Goal: Task Accomplishment & Management: Manage account settings

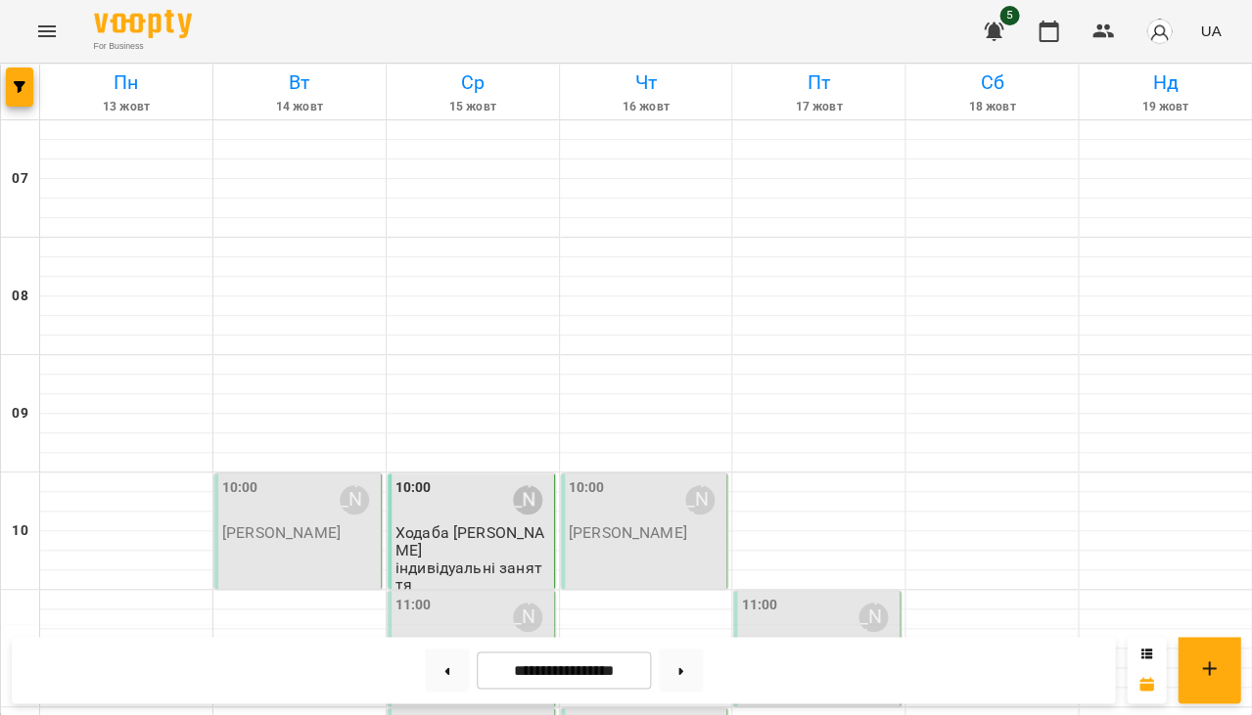
scroll to position [598, 0]
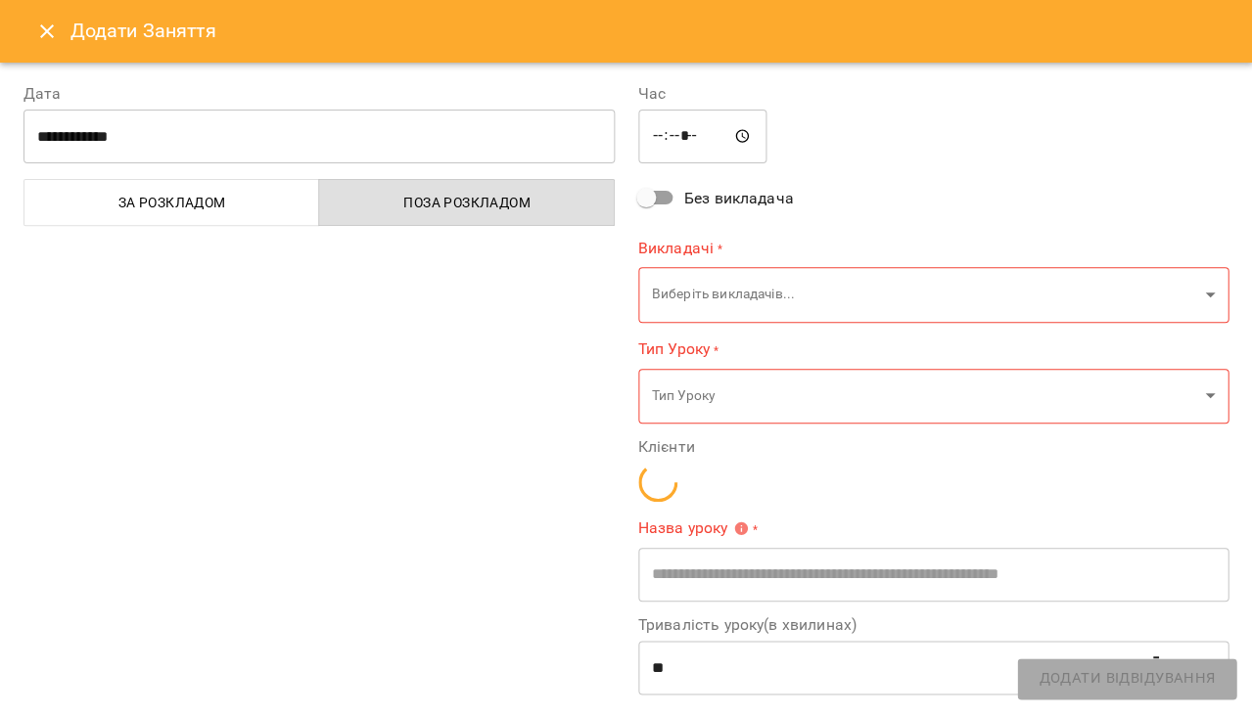
type input "**********"
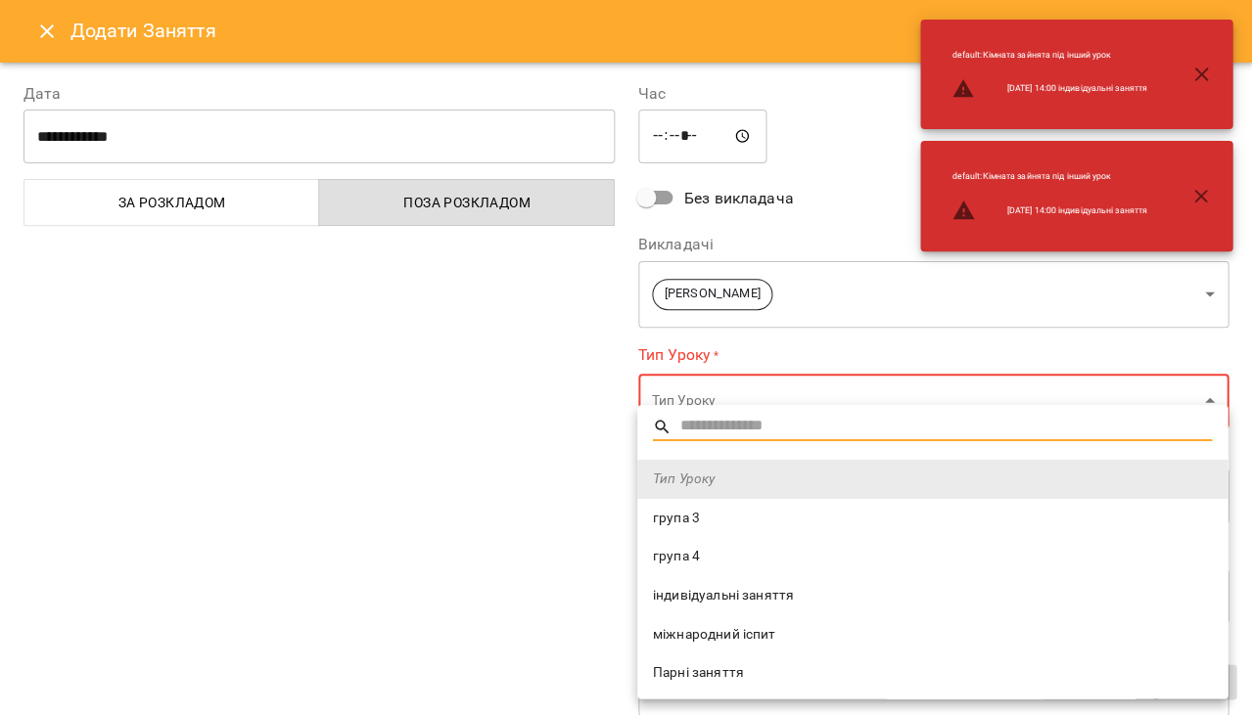
click at [783, 595] on span "індивідуальні заняття" at bounding box center [932, 596] width 559 height 20
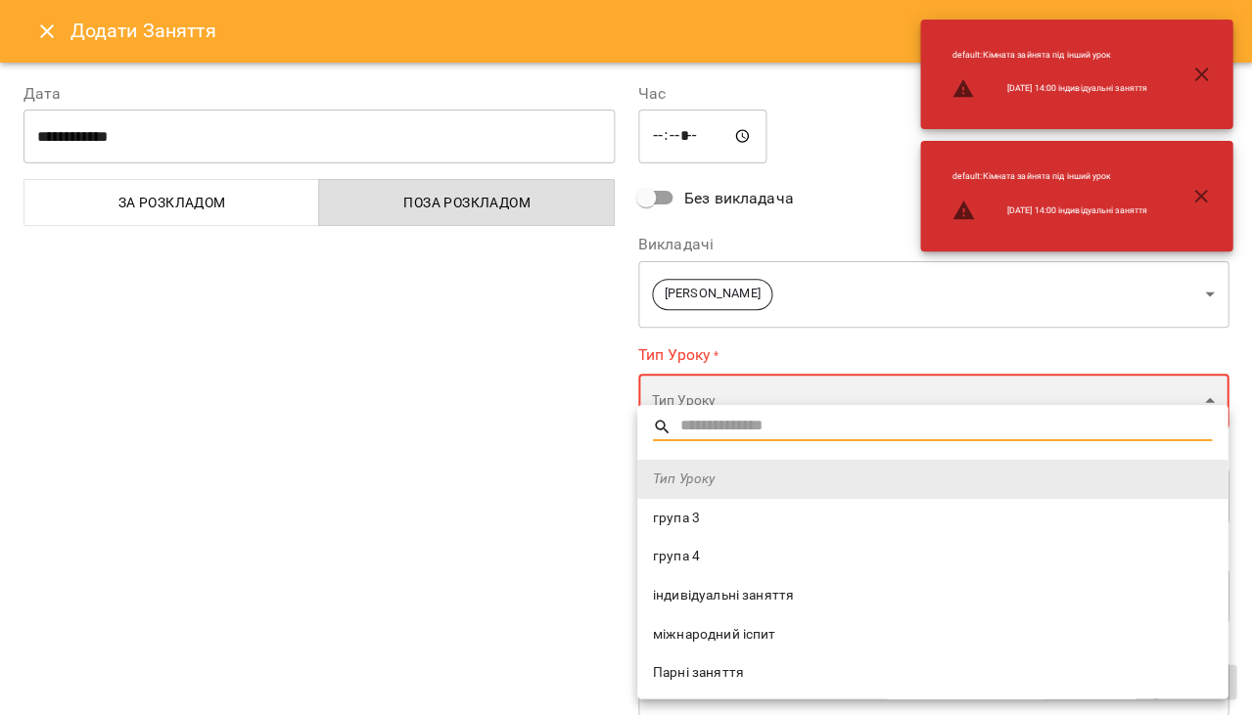
type input "**********"
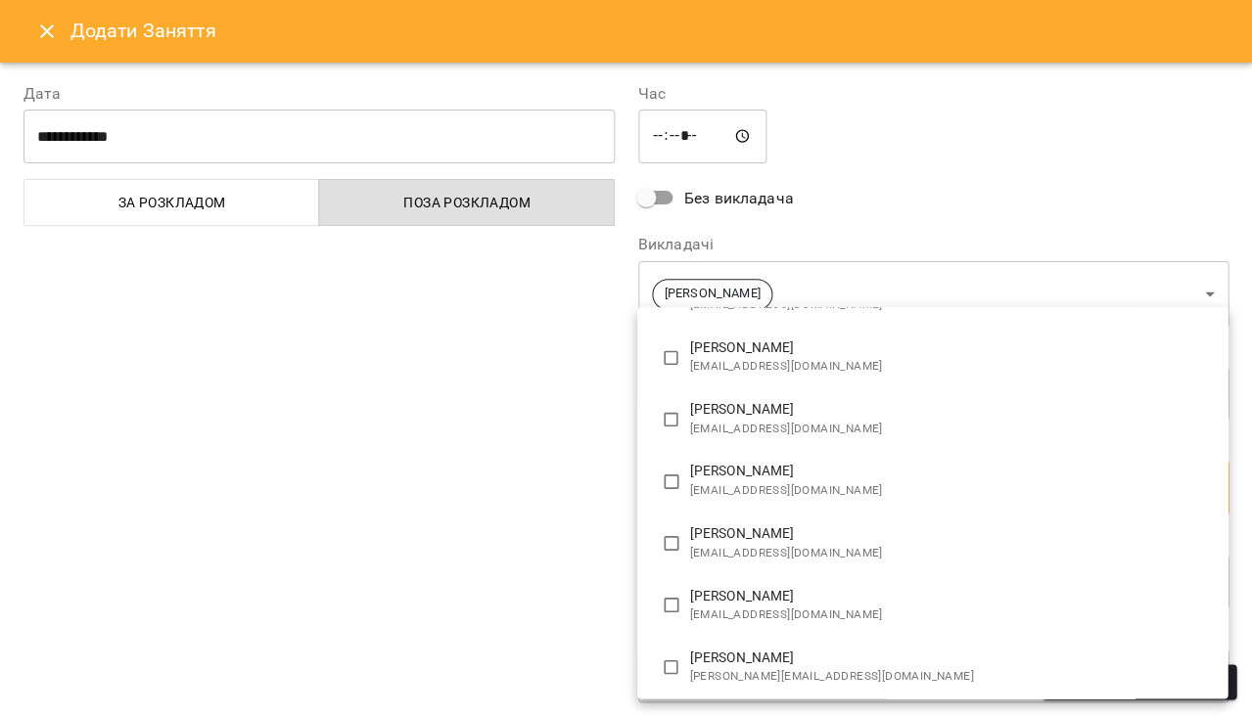
scroll to position [652, 0]
click at [710, 528] on p "[PERSON_NAME]" at bounding box center [951, 531] width 522 height 20
type input "**********"
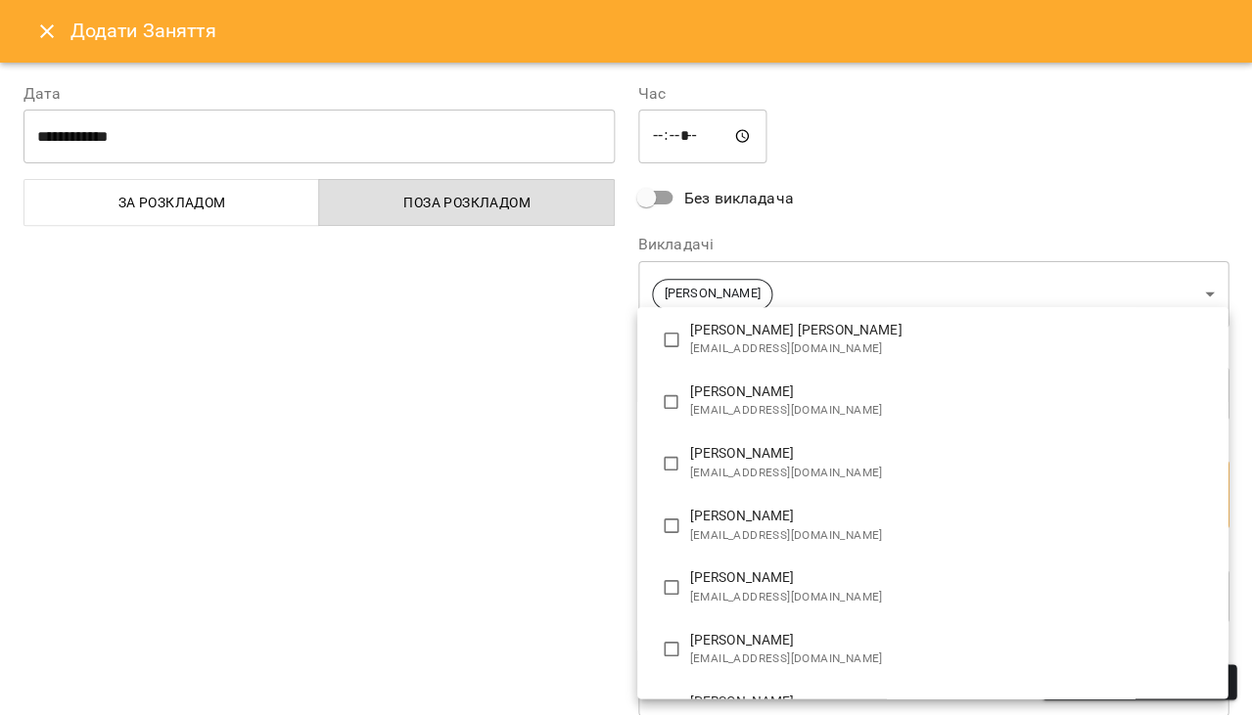
click at [617, 518] on div at bounding box center [626, 357] width 1252 height 715
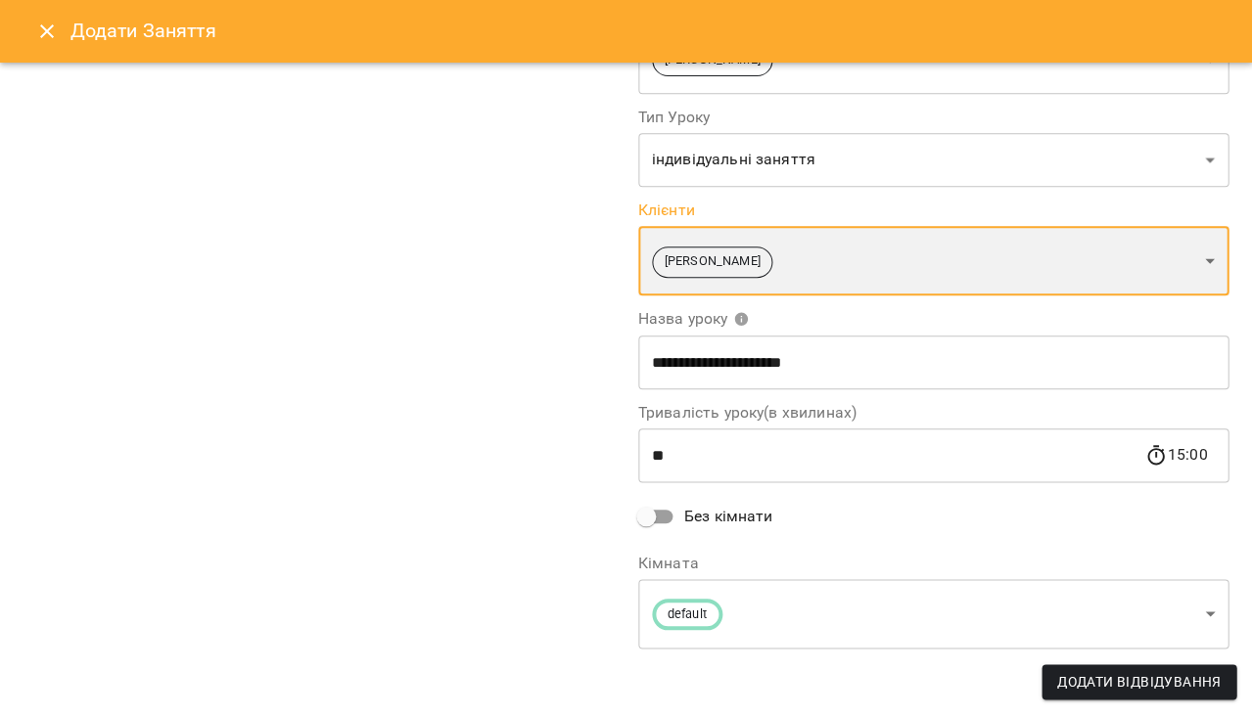
scroll to position [234, 0]
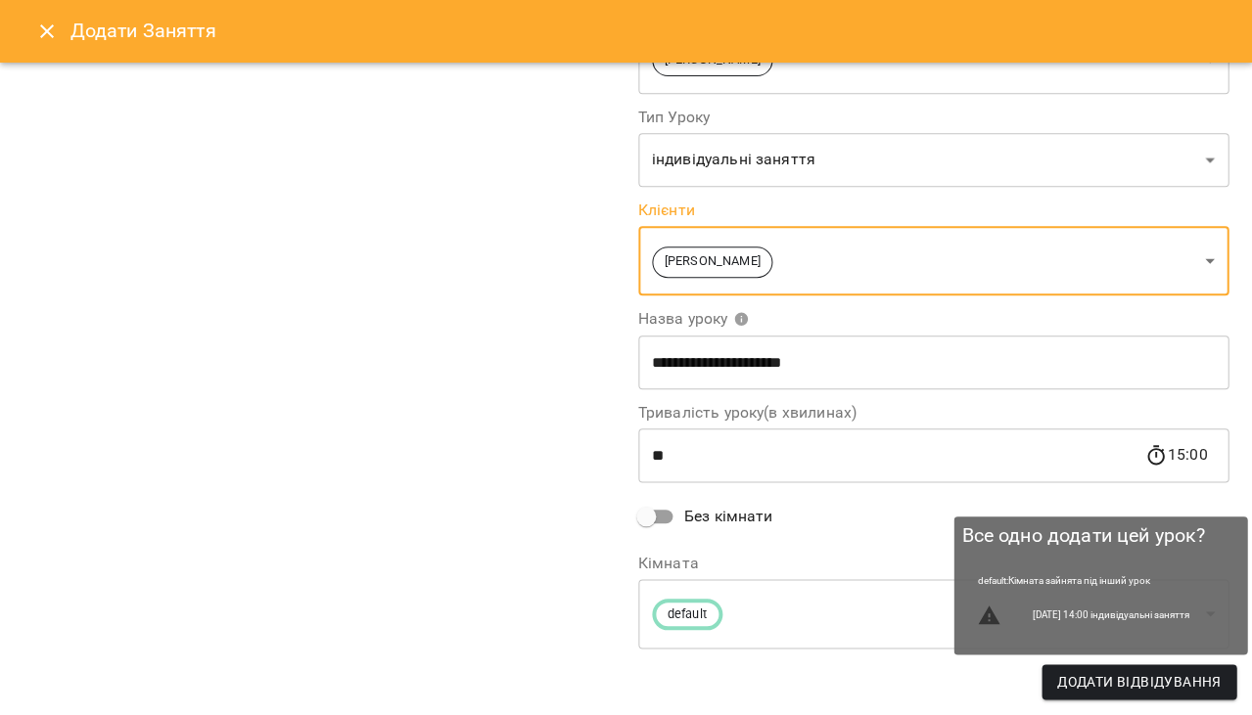
click at [1075, 685] on span "Додати Відвідування" at bounding box center [1138, 681] width 163 height 23
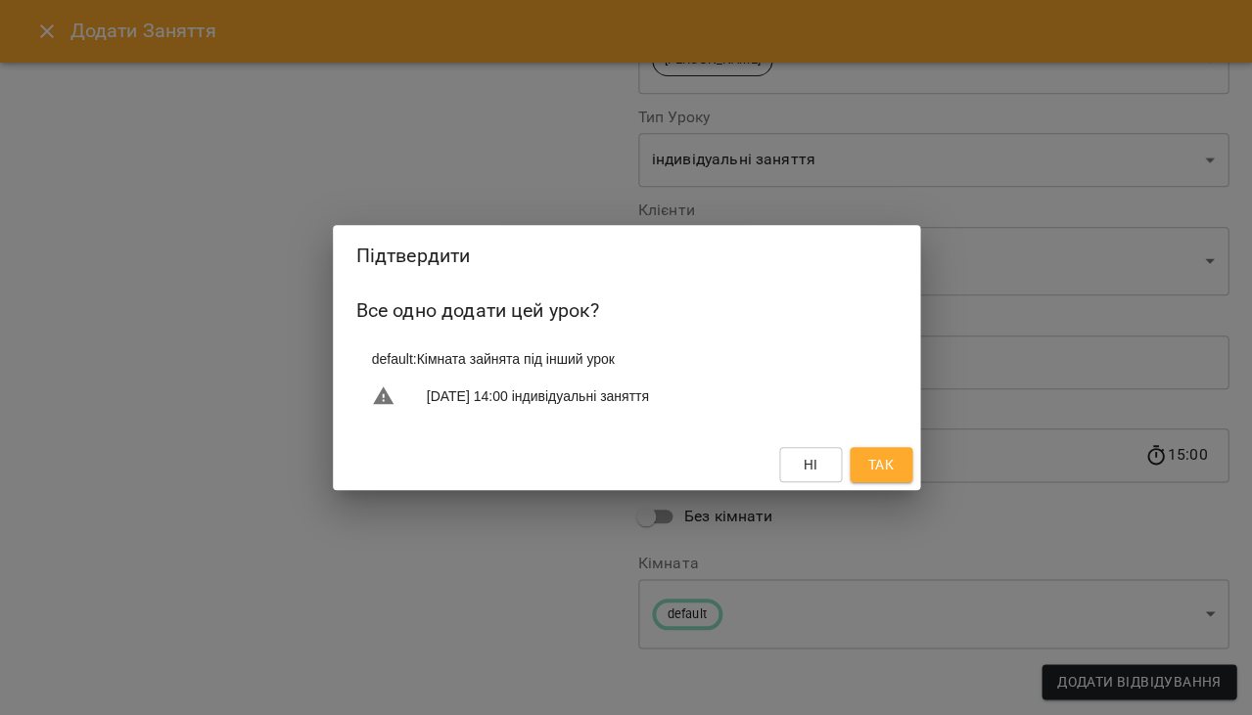
click at [865, 470] on span "Так" at bounding box center [880, 464] width 31 height 23
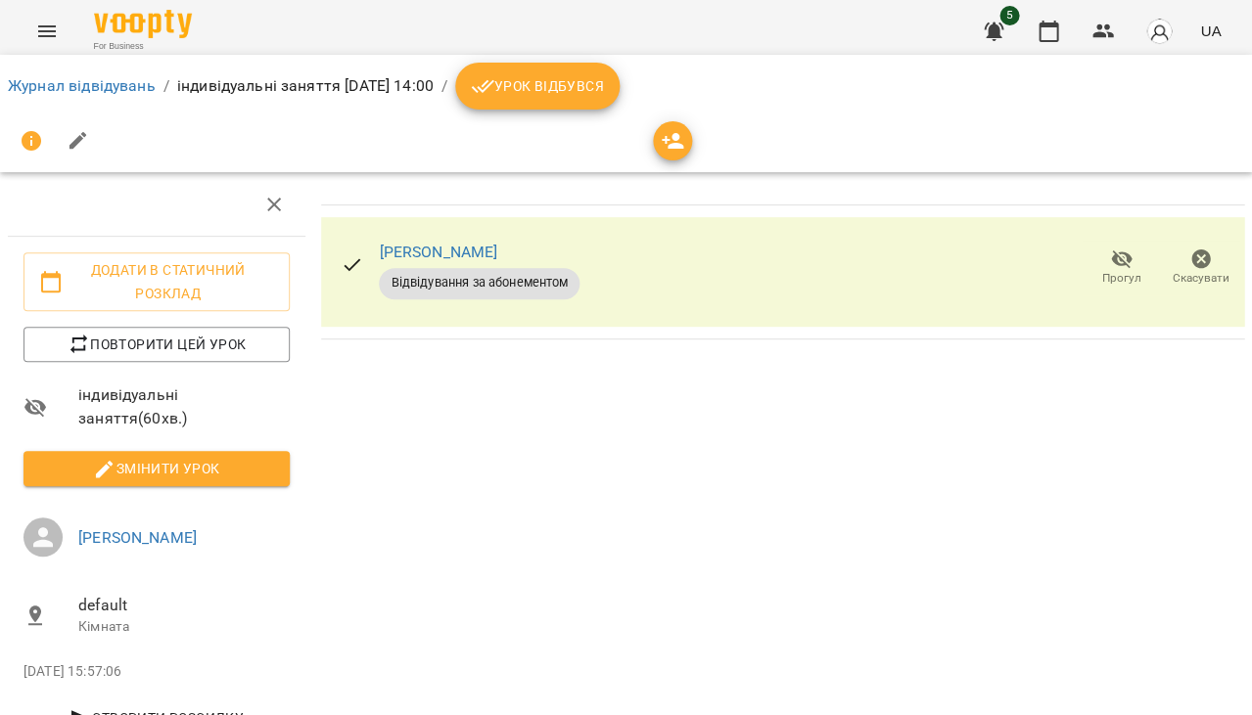
click at [613, 104] on button "Урок відбувся" at bounding box center [537, 86] width 164 height 47
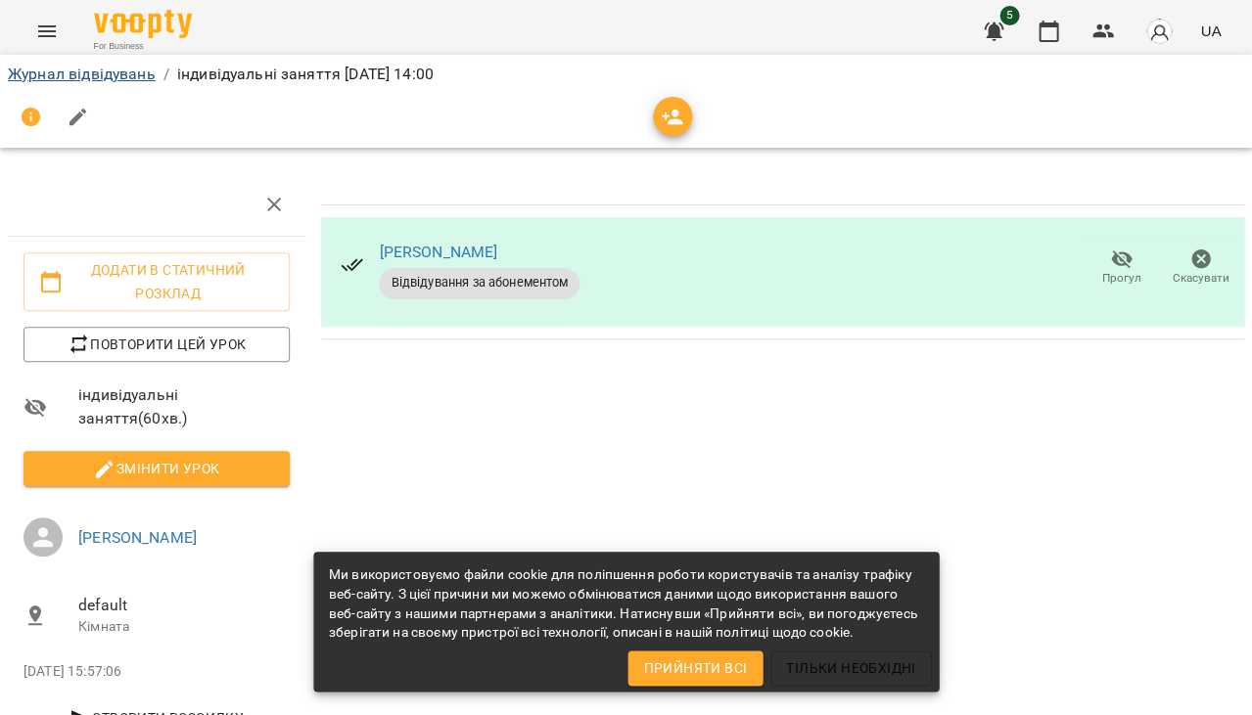
click at [133, 76] on link "Журнал відвідувань" at bounding box center [82, 74] width 148 height 19
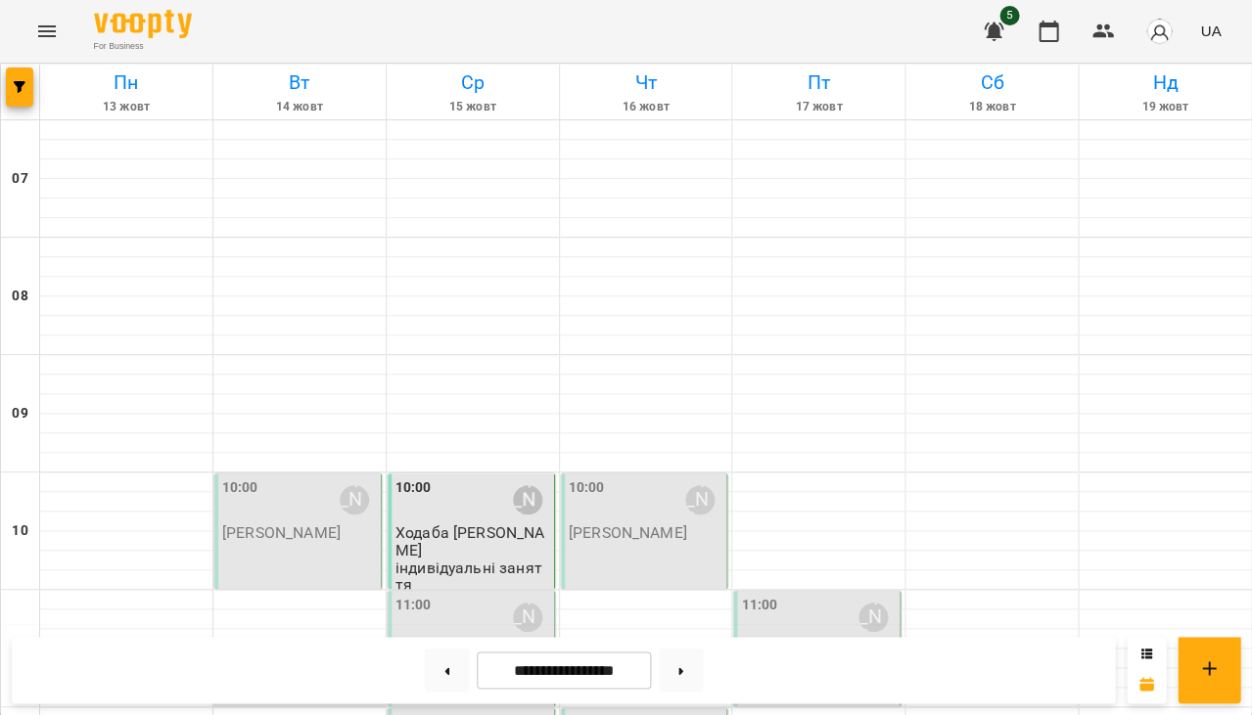
scroll to position [681, 0]
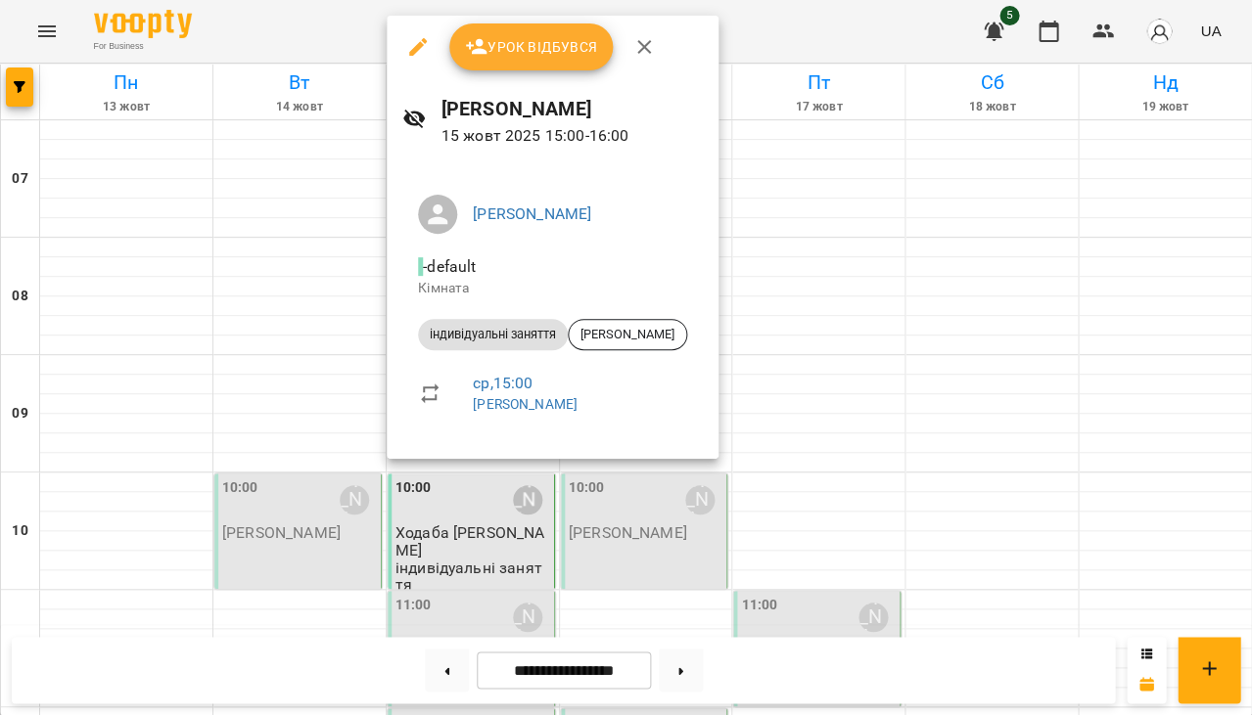
click at [508, 61] on button "Урок відбувся" at bounding box center [531, 46] width 164 height 47
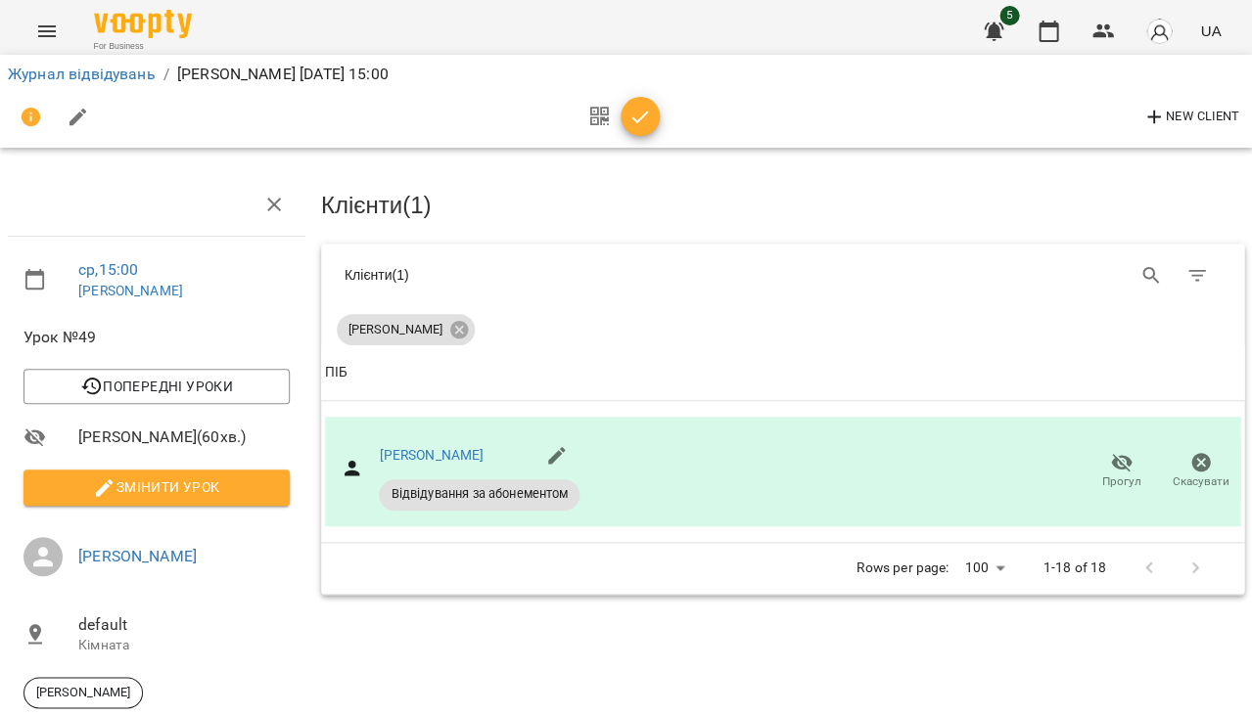
click at [628, 108] on icon "button" at bounding box center [639, 117] width 23 height 23
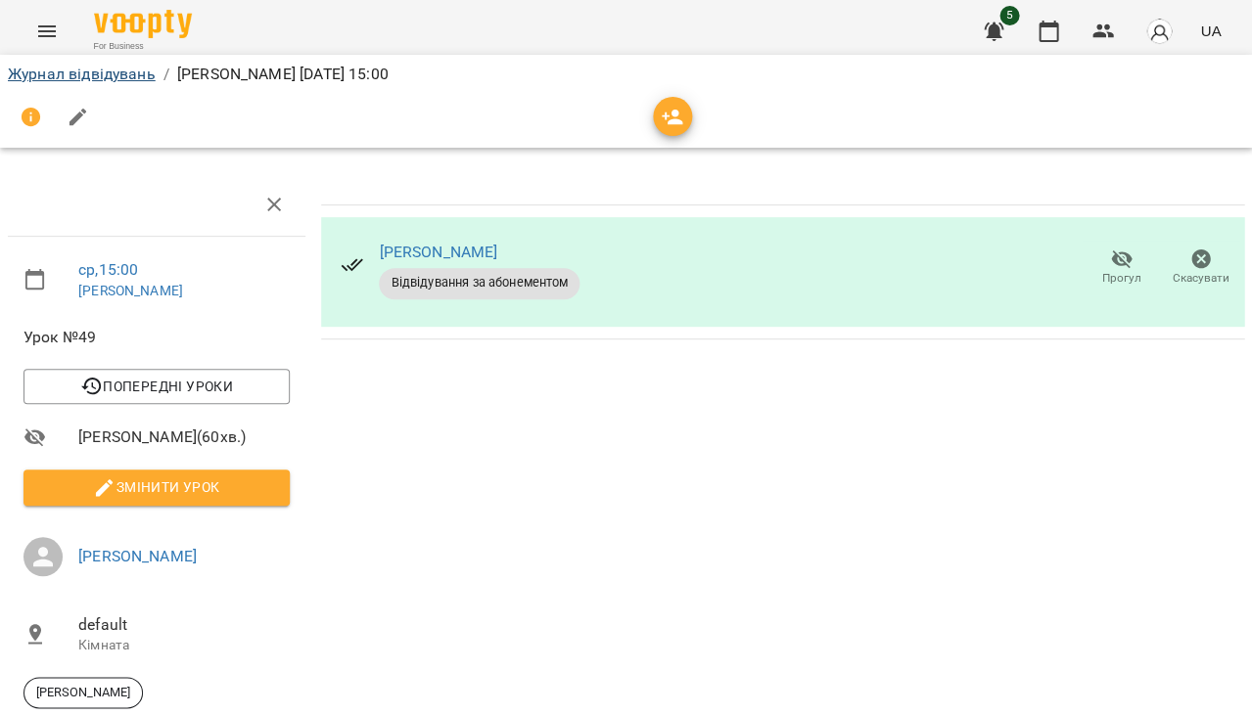
click at [123, 77] on link "Журнал відвідувань" at bounding box center [82, 74] width 148 height 19
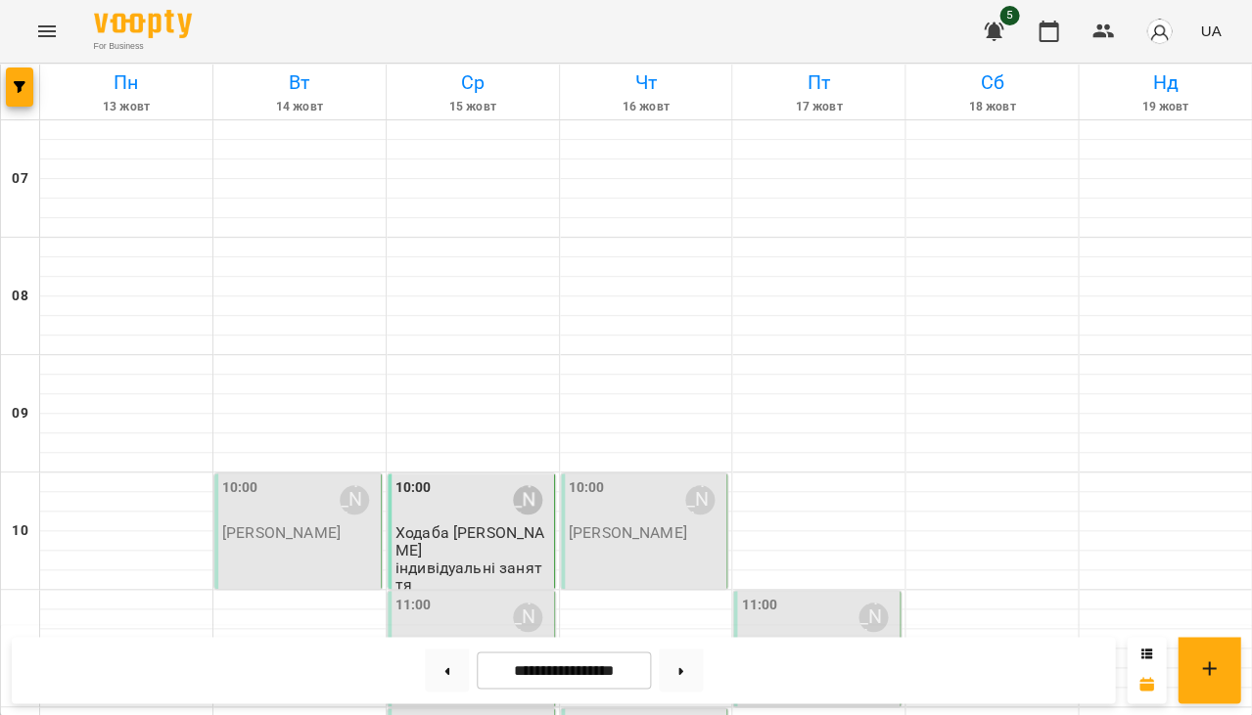
scroll to position [391, 0]
